Goal: Task Accomplishment & Management: Use online tool/utility

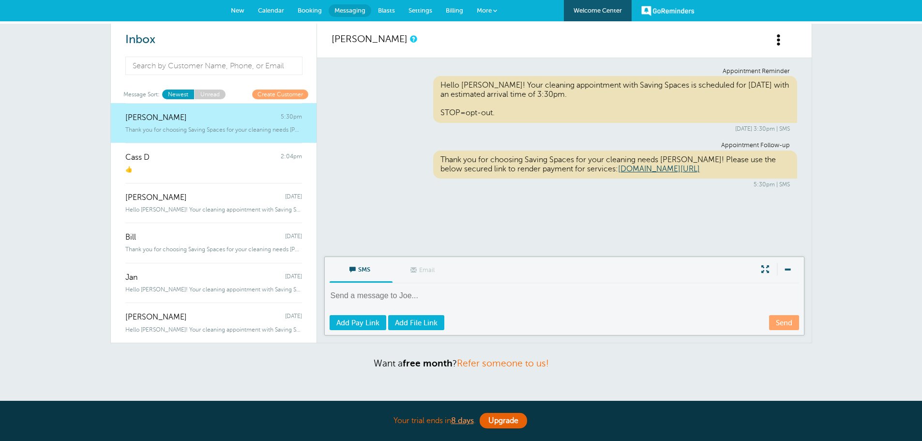
click at [267, 8] on span "Calendar" at bounding box center [271, 10] width 26 height 7
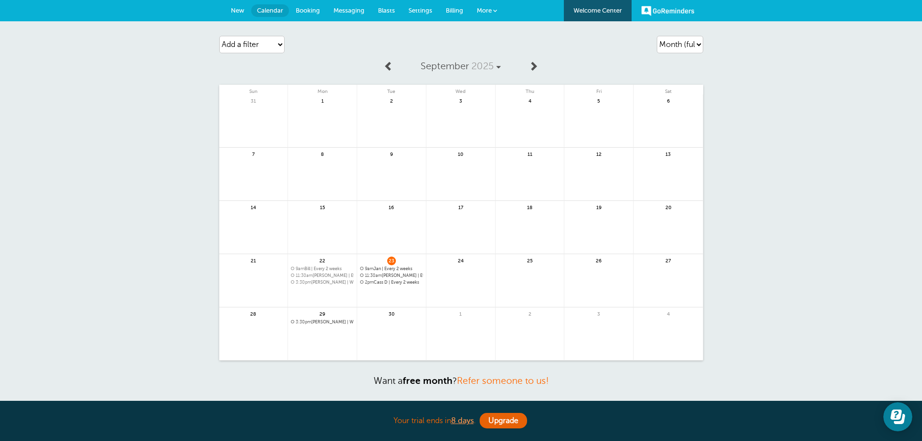
click at [613, 6] on link "Welcome Center" at bounding box center [598, 10] width 68 height 21
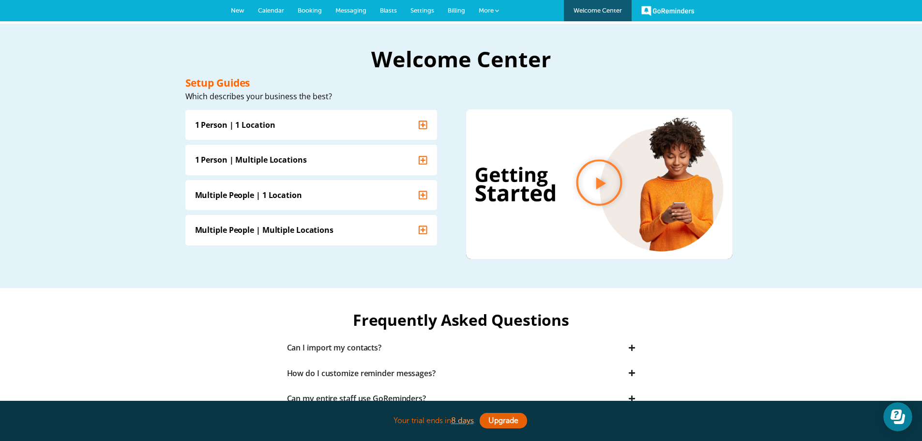
click at [651, 9] on link "GoReminders" at bounding box center [667, 10] width 53 height 21
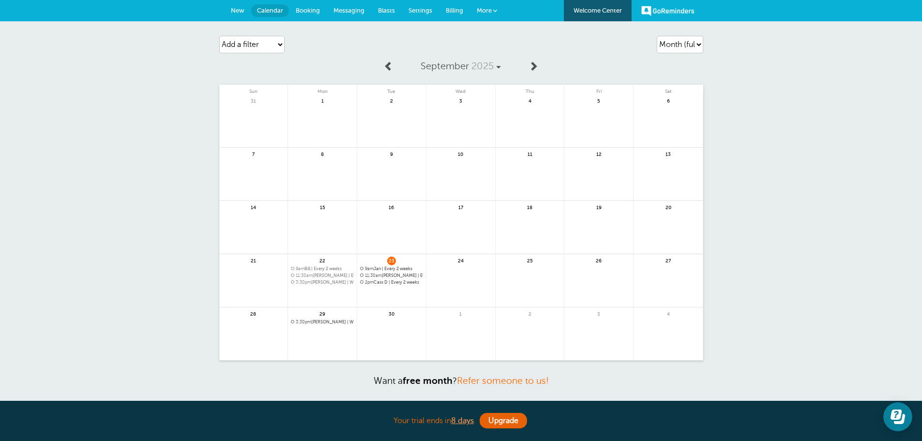
click at [236, 9] on span "New" at bounding box center [238, 10] width 14 height 7
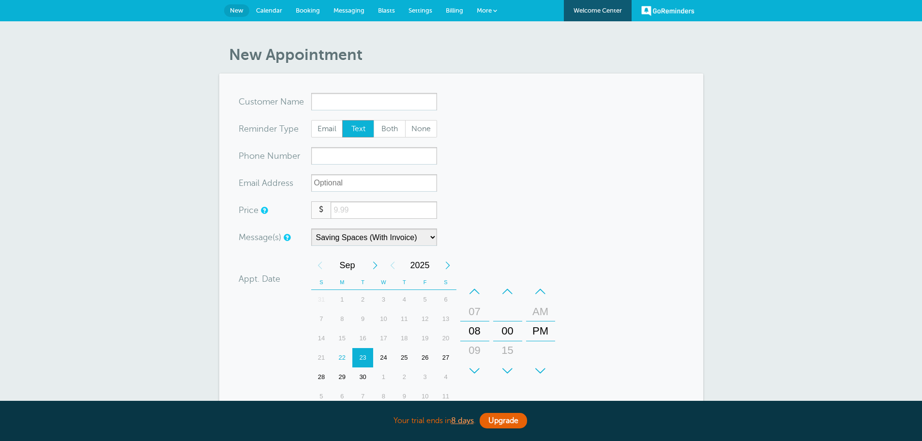
select select "161890"
click at [491, 11] on span "More" at bounding box center [484, 10] width 15 height 7
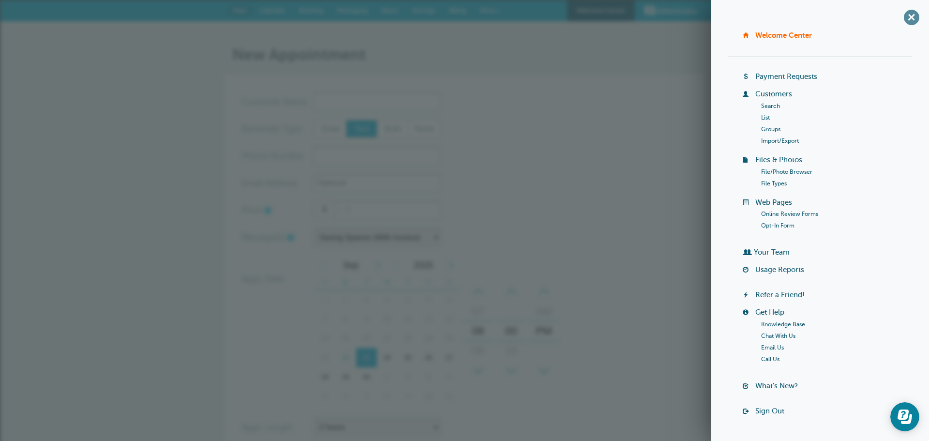
click at [908, 22] on span "+" at bounding box center [912, 17] width 22 height 22
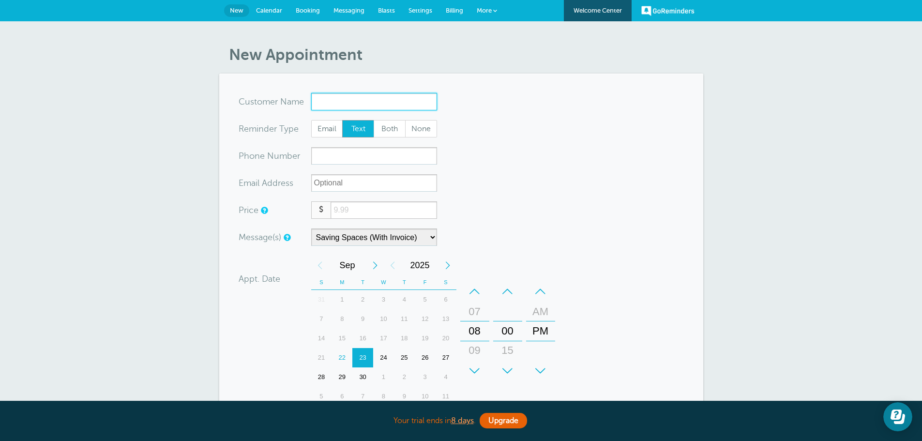
click at [339, 98] on input "x-no-autofill" at bounding box center [374, 101] width 126 height 17
type input "Yvonne"
click at [341, 152] on input "xxx-no-autofill" at bounding box center [374, 155] width 126 height 17
drag, startPoint x: 650, startPoint y: 10, endPoint x: 523, endPoint y: 42, distance: 130.8
click at [650, 10] on link "GoReminders" at bounding box center [667, 10] width 53 height 21
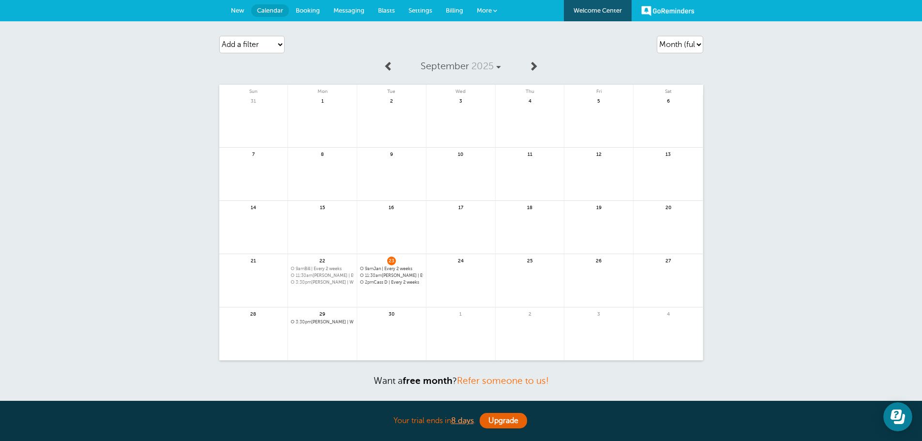
click at [603, 17] on link "Welcome Center" at bounding box center [598, 10] width 68 height 21
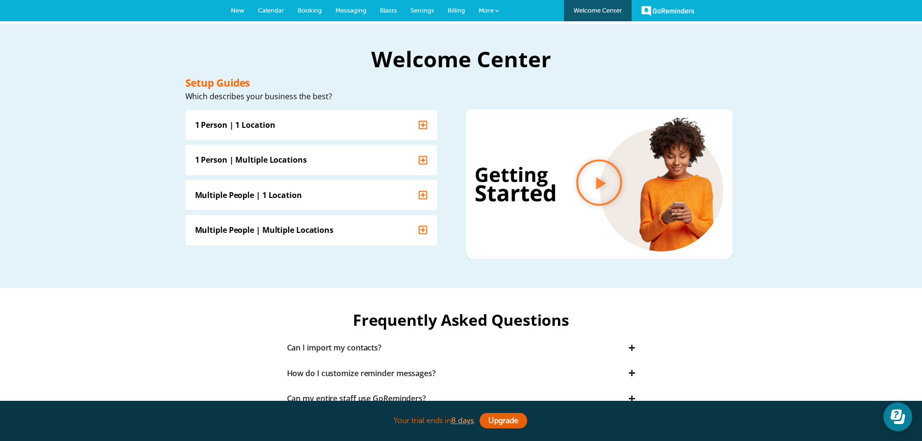
click at [674, 14] on link "GoReminders" at bounding box center [667, 10] width 53 height 21
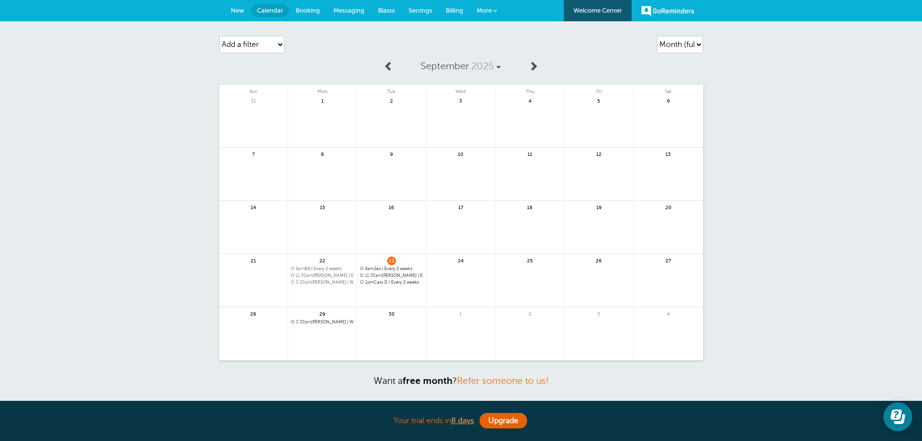
click at [496, 9] on span at bounding box center [495, 11] width 4 height 4
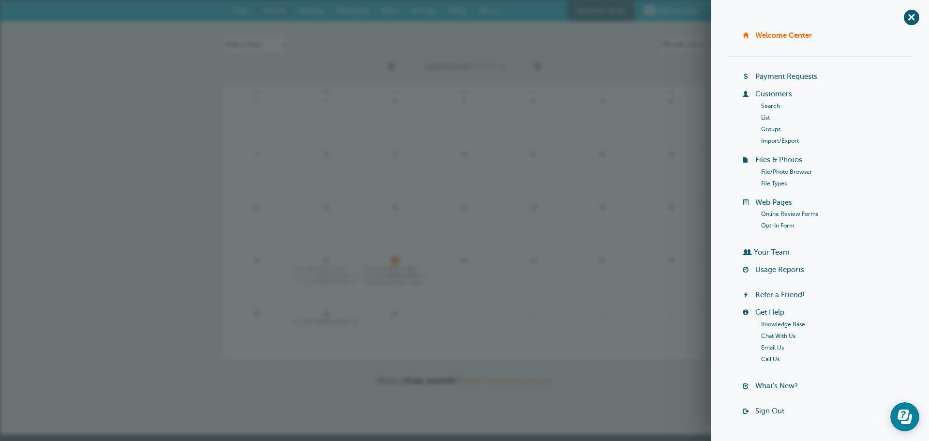
click at [782, 78] on link "Payment Requests" at bounding box center [786, 77] width 62 height 8
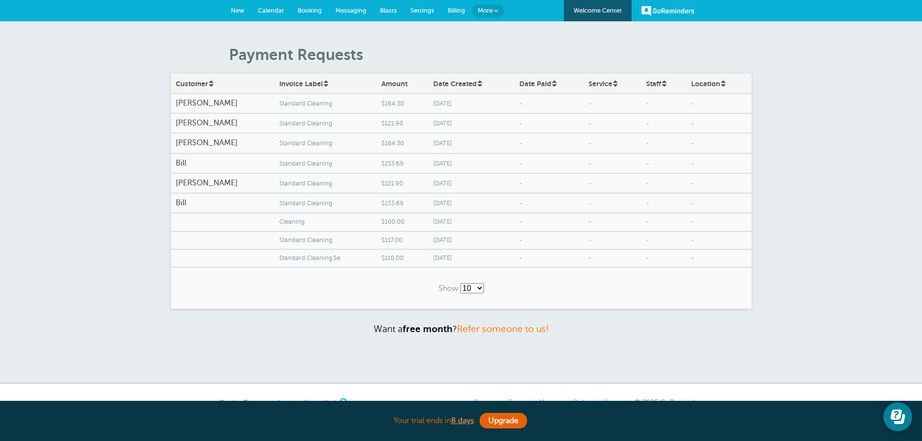
click at [279, 220] on span "Cleaning" at bounding box center [325, 221] width 92 height 7
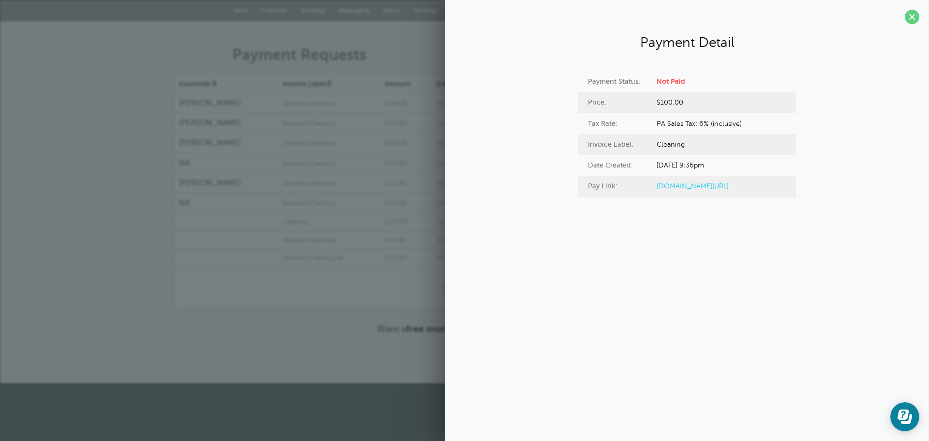
click at [685, 94] on div "Price: $100.00" at bounding box center [687, 102] width 218 height 21
click at [670, 83] on strong "Not Paid" at bounding box center [671, 81] width 29 height 8
click at [659, 109] on span "$100.00" at bounding box center [670, 102] width 27 height 13
click at [658, 111] on div "Price: $100.00" at bounding box center [687, 102] width 218 height 21
click at [906, 20] on span at bounding box center [912, 17] width 15 height 15
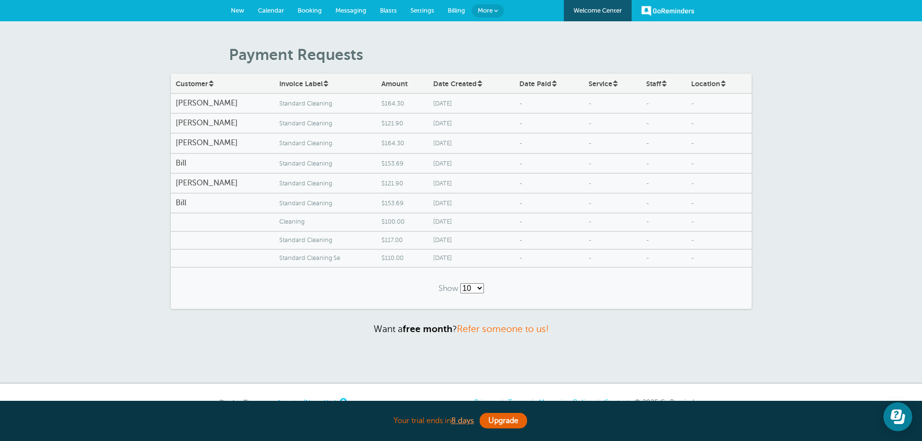
click at [475, 287] on select "10 25 50 100" at bounding box center [472, 288] width 24 height 10
click at [788, 274] on div "Payment Requests Customer Invoice Label Amount Date Created Date Paid Service S…" at bounding box center [461, 202] width 922 height 362
click at [316, 13] on span "Booking" at bounding box center [310, 10] width 24 height 7
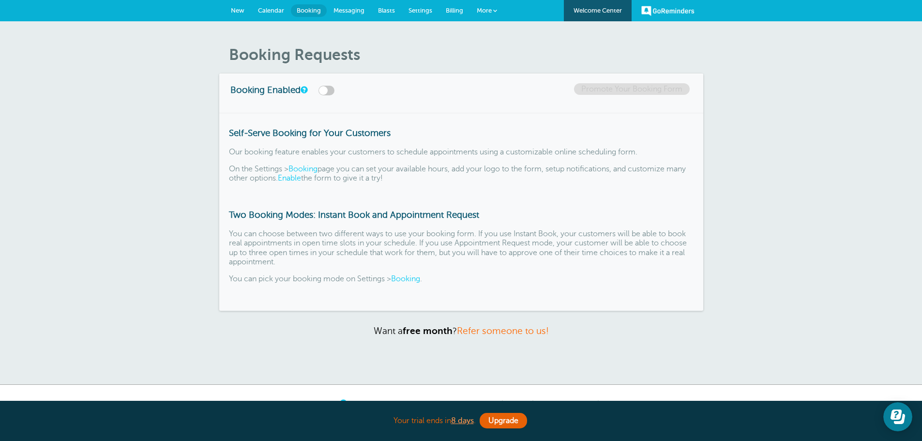
click at [392, 15] on link "Blasts" at bounding box center [386, 10] width 30 height 21
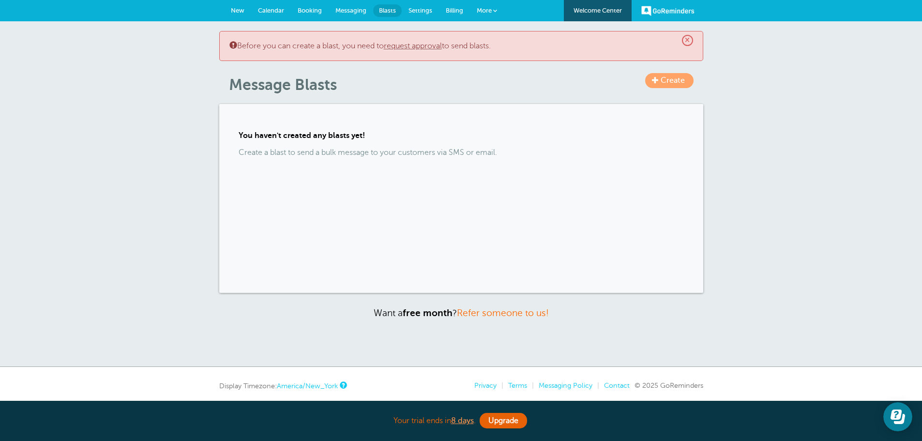
click at [436, 49] on link "request approval" at bounding box center [413, 46] width 58 height 9
